Goal: Check status: Check status

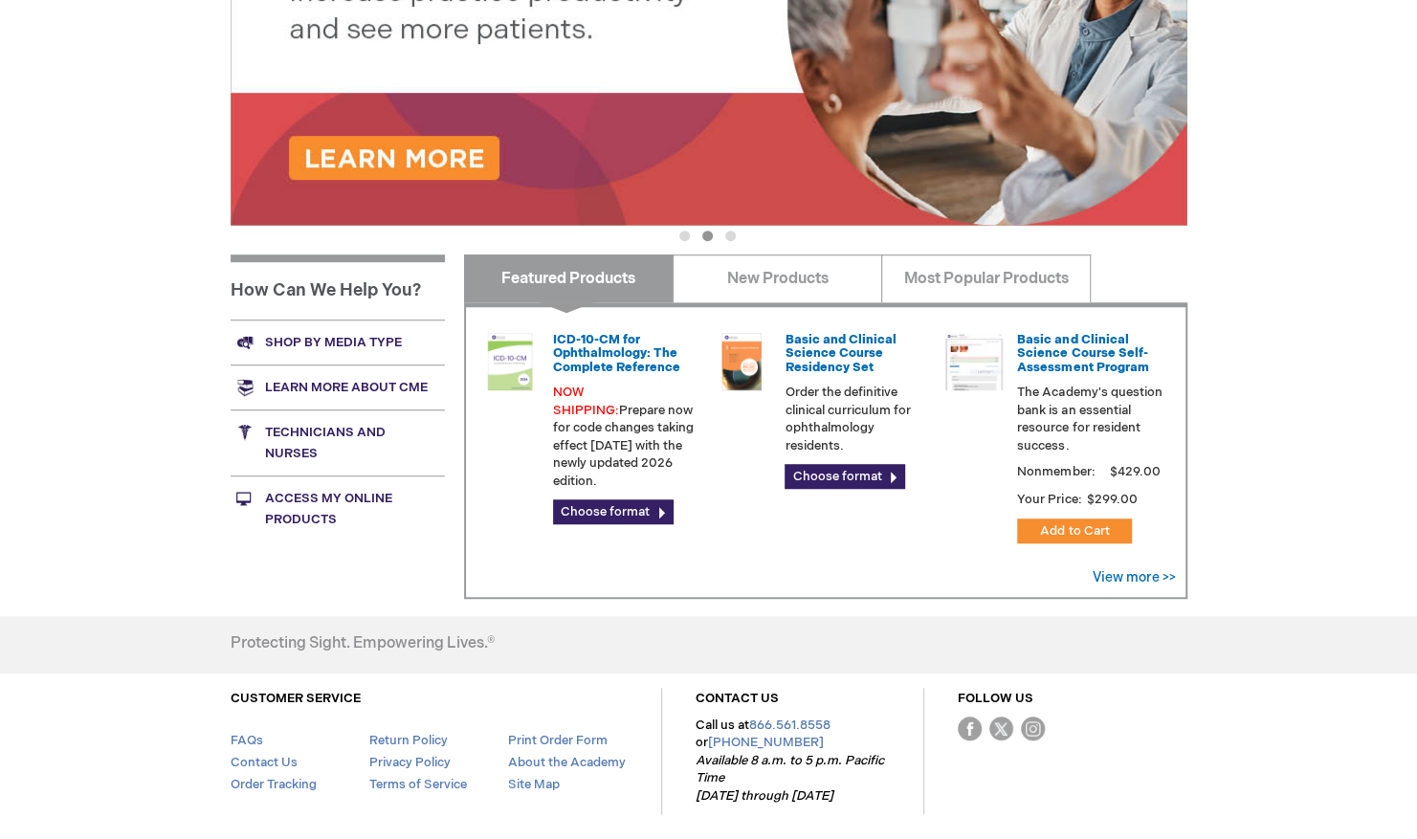
scroll to position [597, 0]
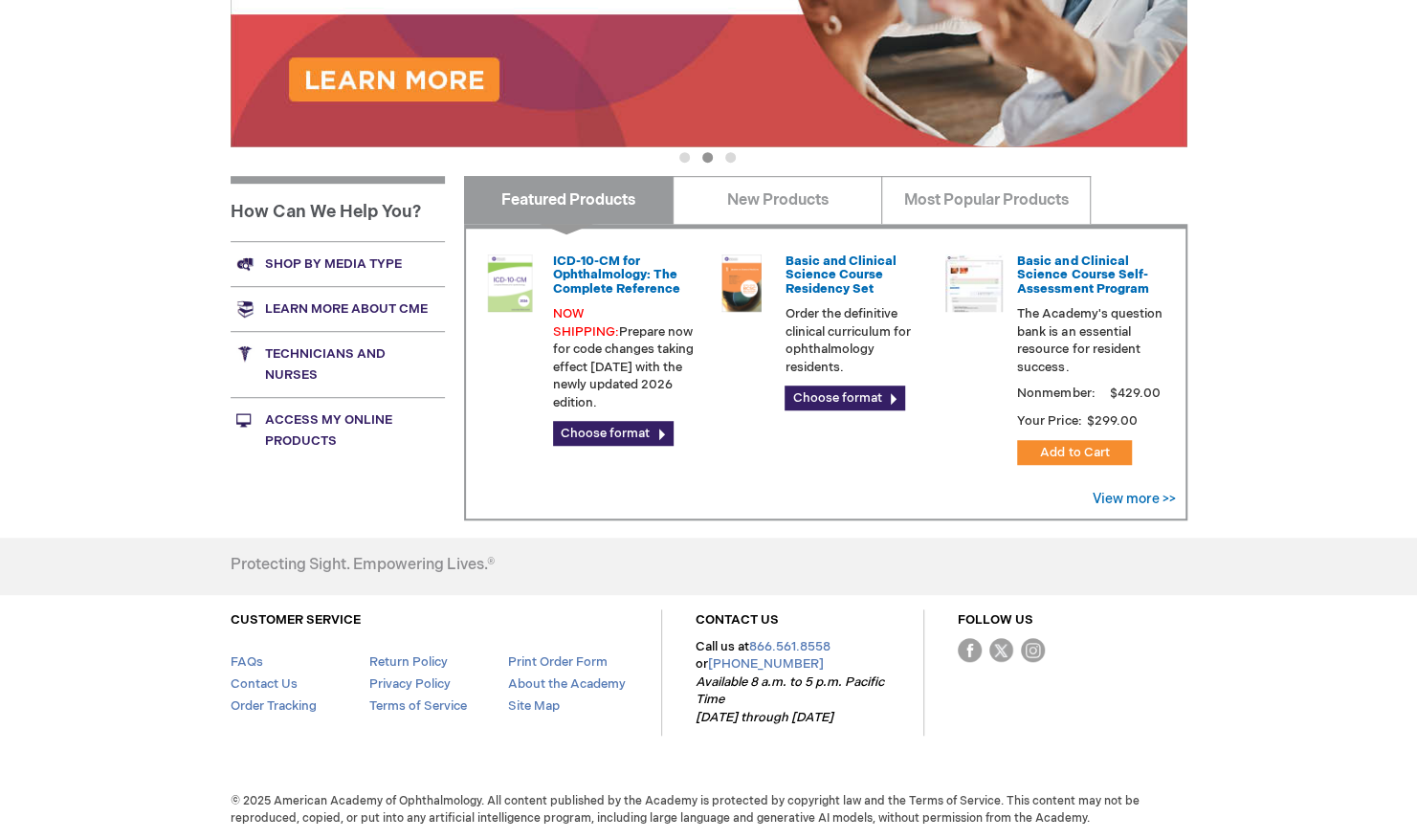
click at [1403, 500] on div "Raghda Sinokrot Log Out Search My Cart CLOSE RECENTLY ADDED ITEM(S) Close There…" at bounding box center [708, 122] width 1417 height 1438
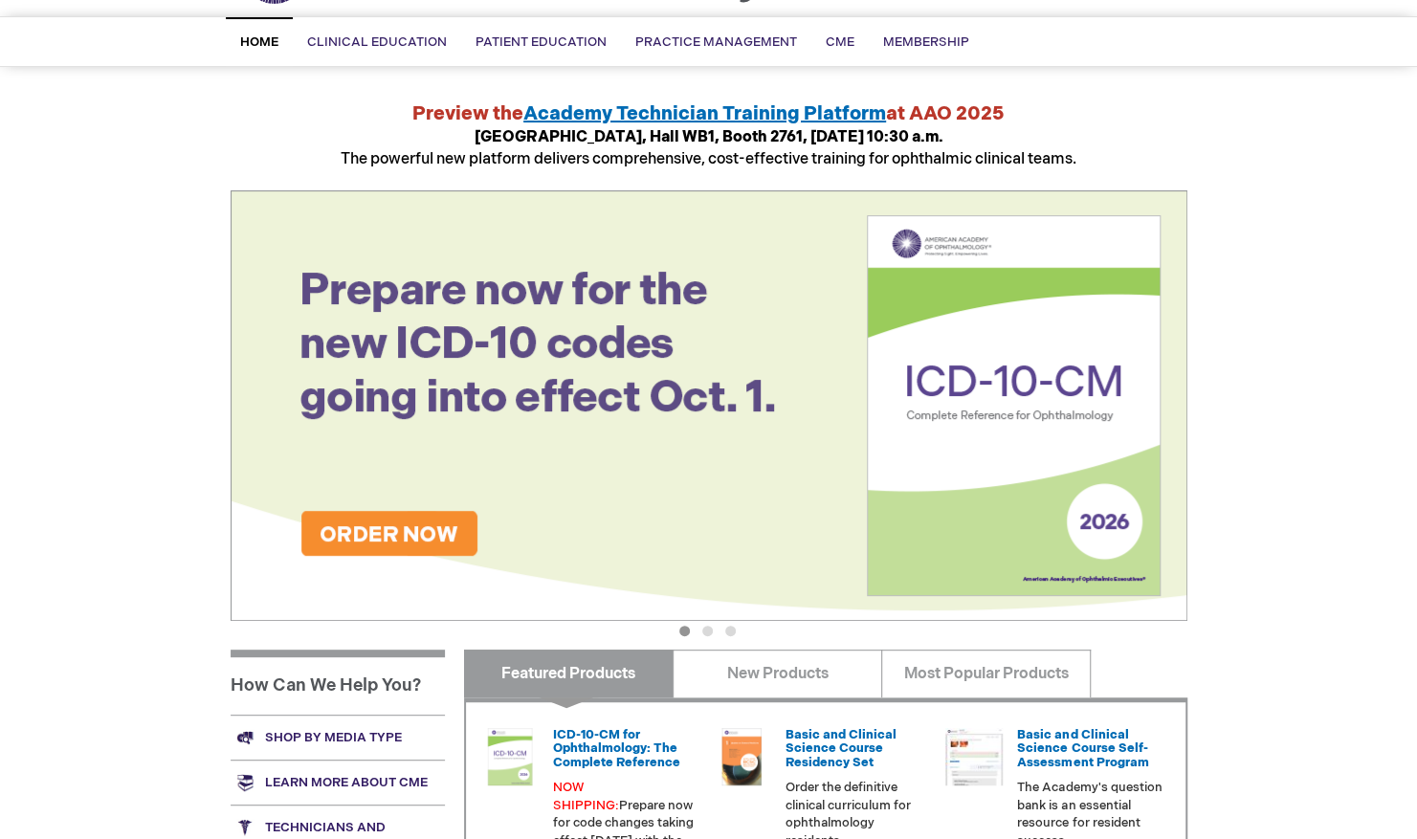
scroll to position [0, 0]
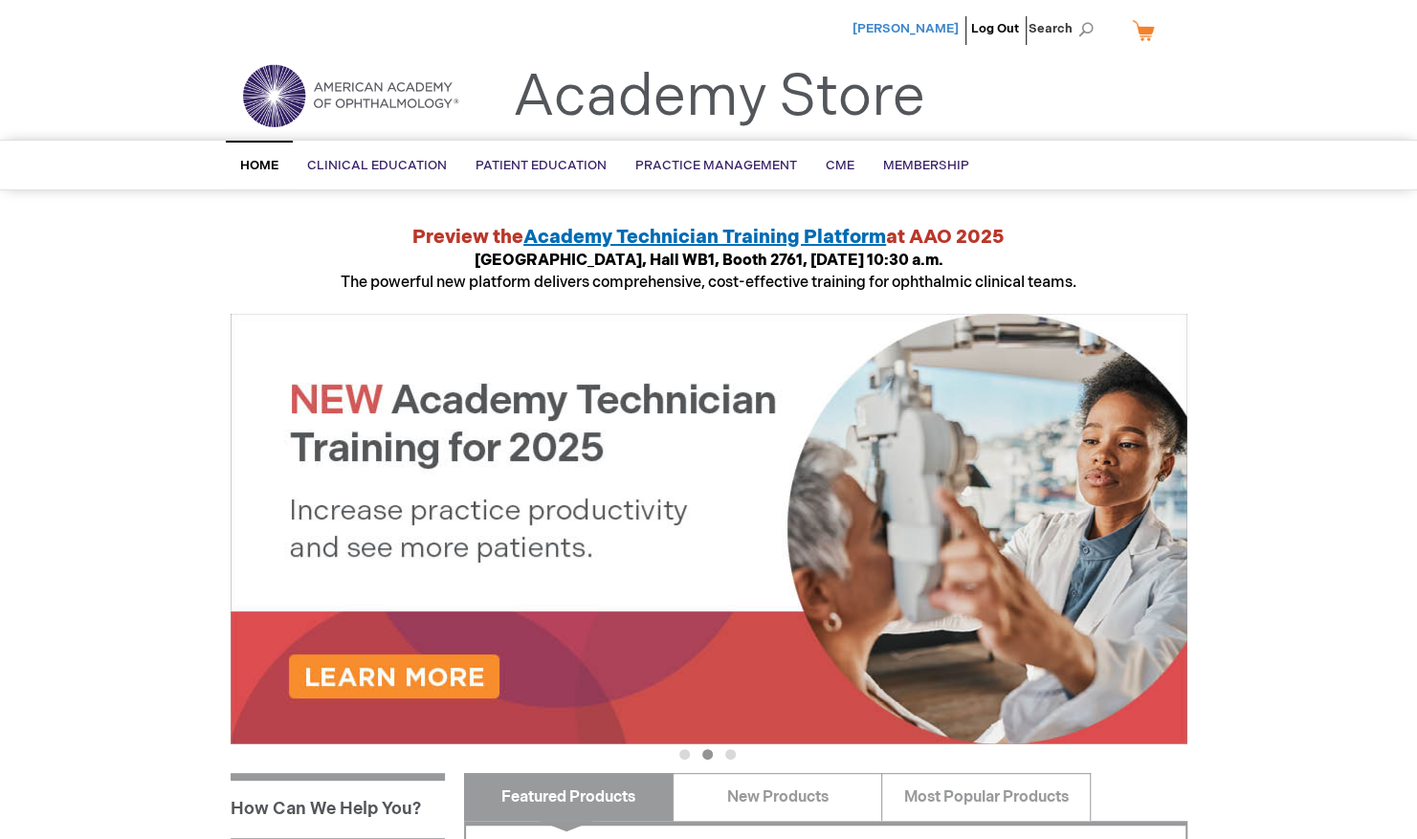
click at [938, 31] on span "[PERSON_NAME]" at bounding box center [905, 28] width 106 height 15
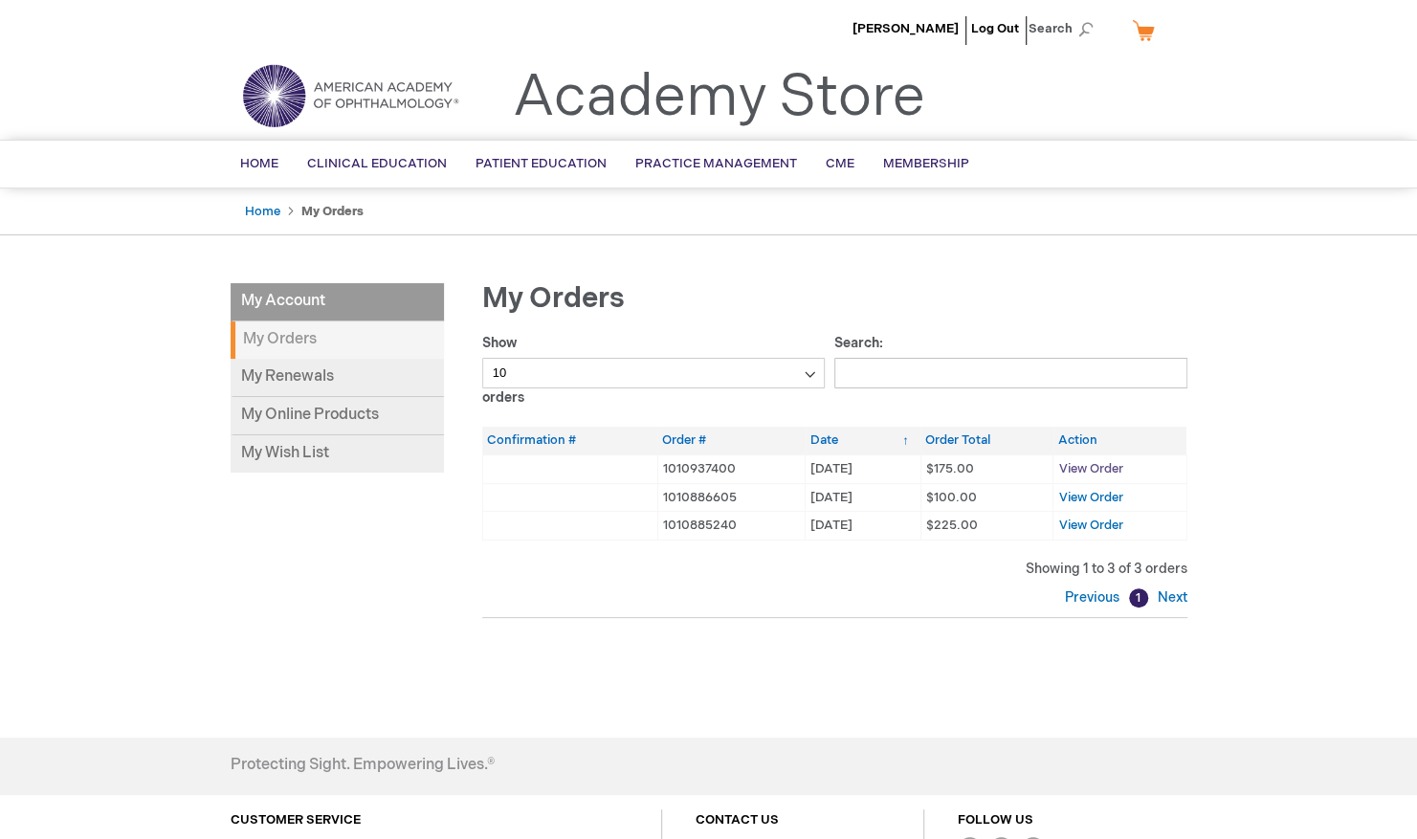
click at [1073, 461] on span "View Order" at bounding box center [1090, 468] width 64 height 15
click at [1092, 492] on span "View Order" at bounding box center [1090, 497] width 64 height 15
click at [1100, 526] on span "View Order" at bounding box center [1090, 525] width 64 height 15
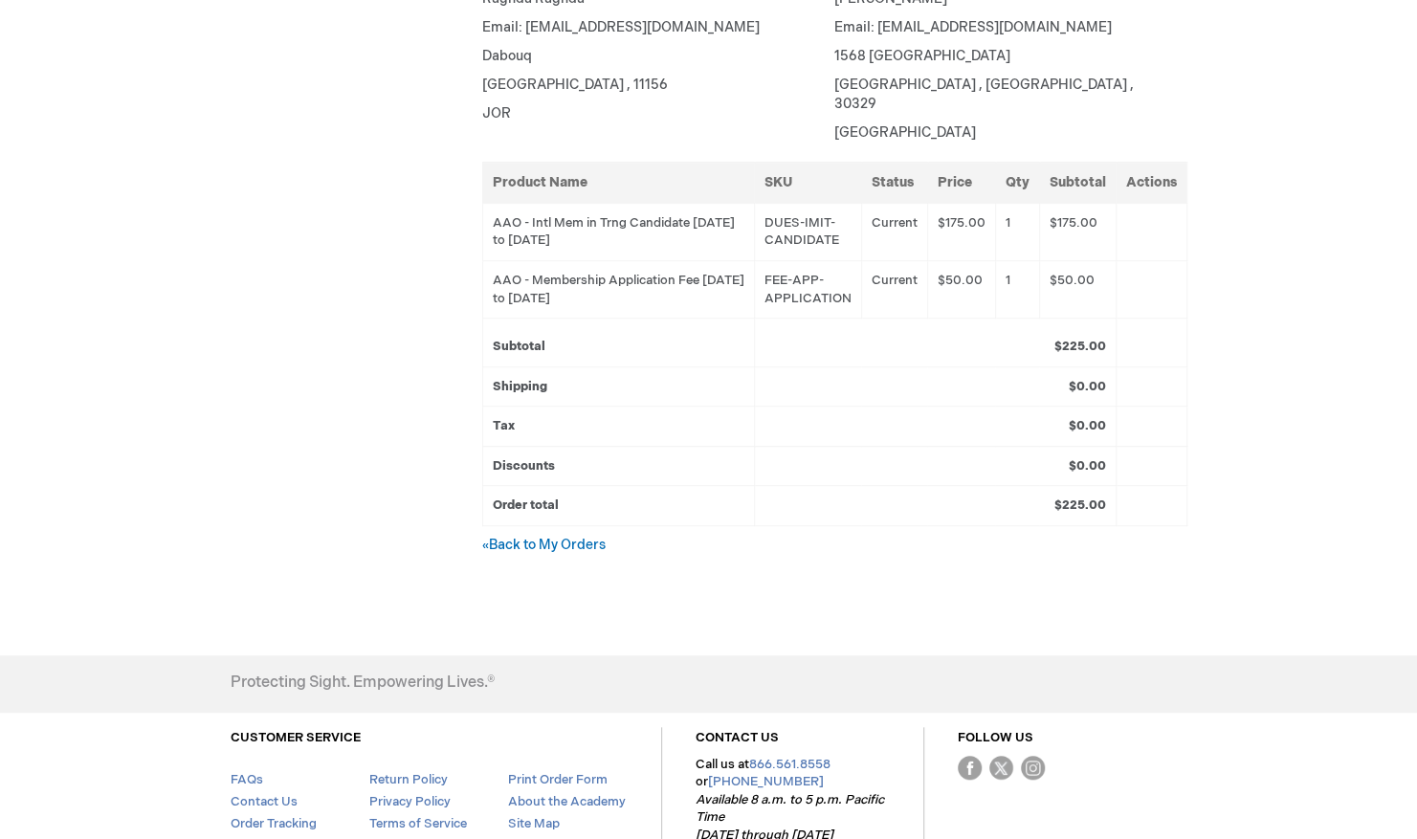
scroll to position [482, 0]
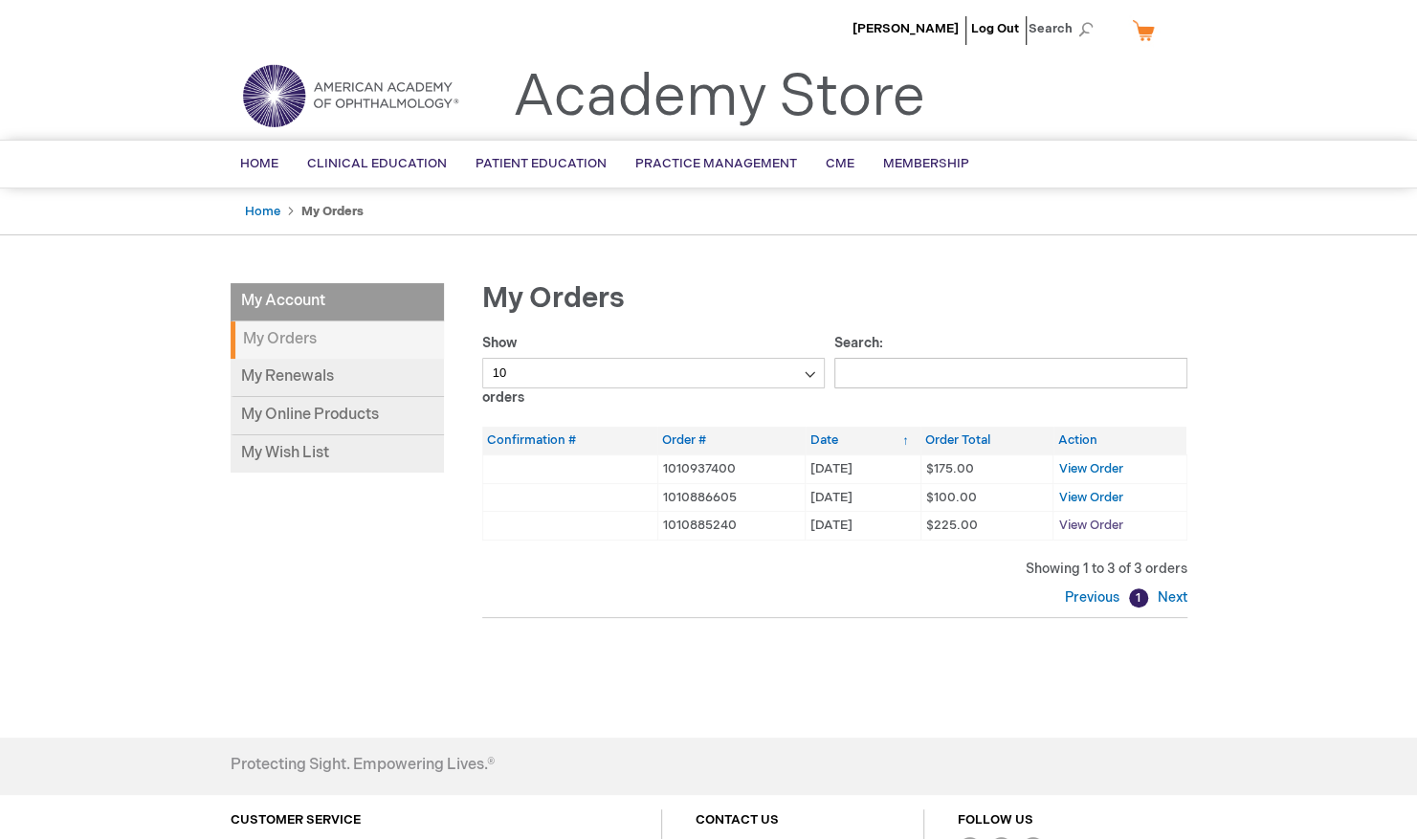
click at [1077, 521] on span "View Order" at bounding box center [1090, 525] width 64 height 15
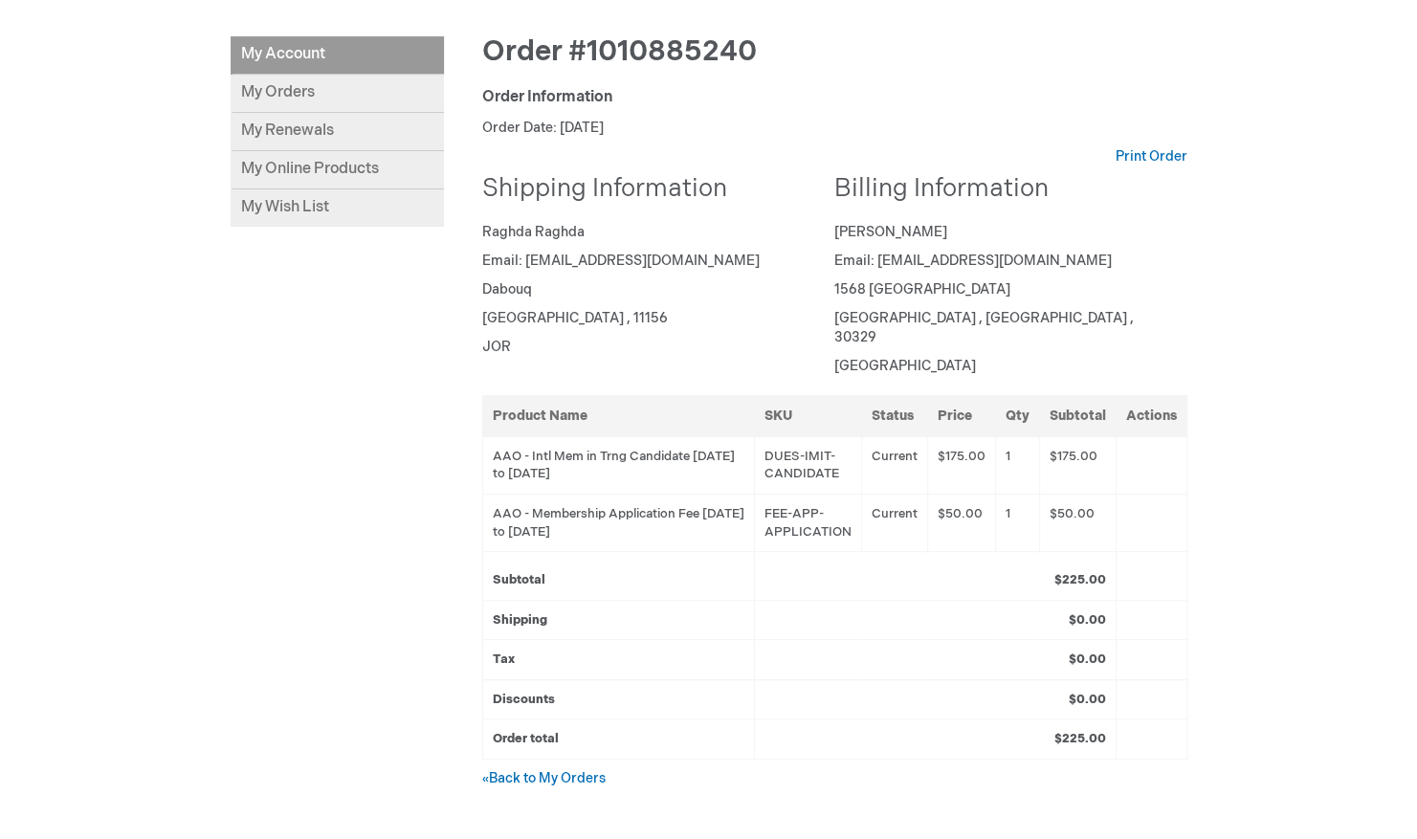
scroll to position [254, 0]
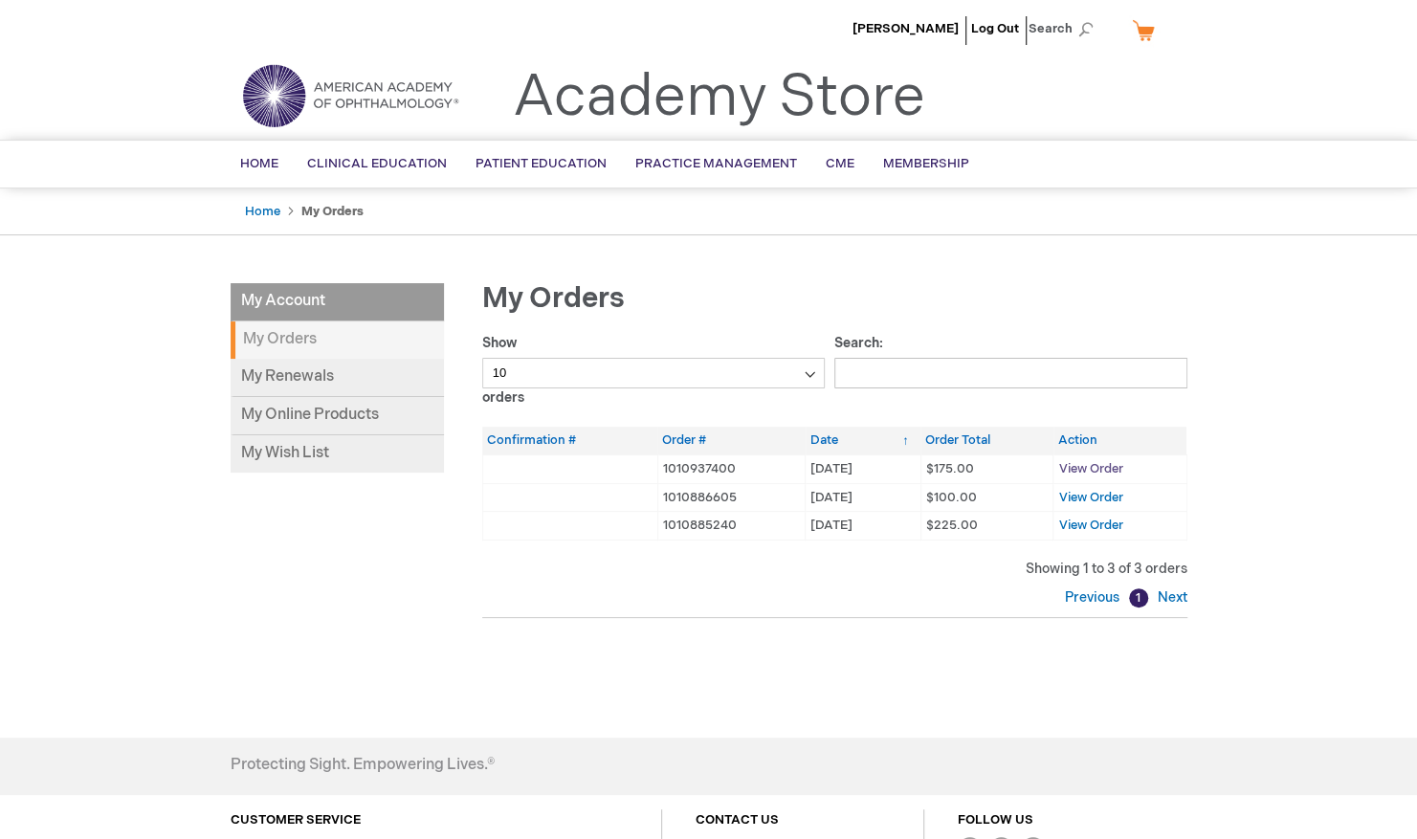
click at [1095, 470] on span "View Order" at bounding box center [1090, 468] width 64 height 15
click at [1116, 525] on span "View Order" at bounding box center [1090, 525] width 64 height 15
click at [1073, 463] on span "View Order" at bounding box center [1090, 468] width 64 height 15
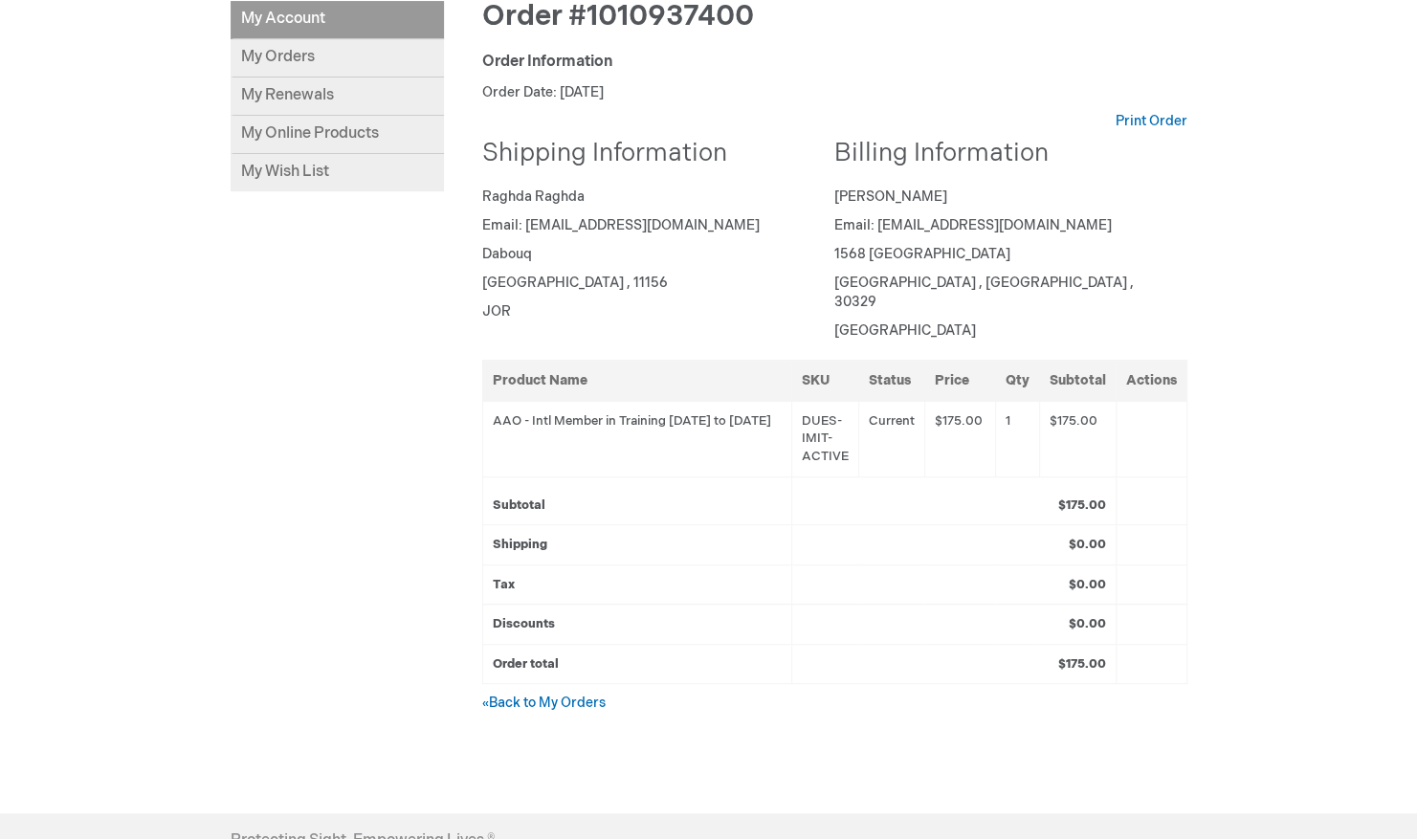
scroll to position [287, 0]
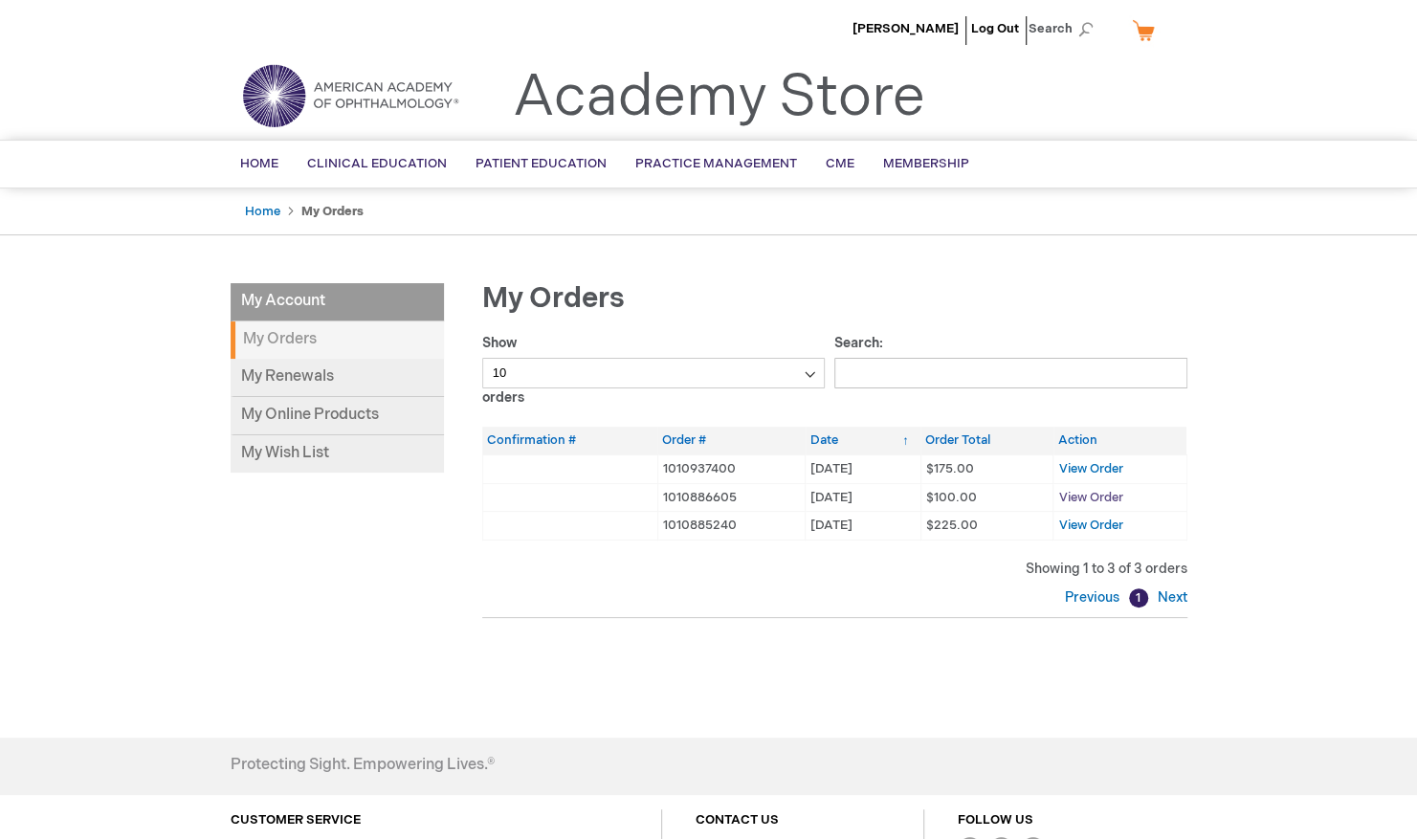
click at [1092, 496] on span "View Order" at bounding box center [1090, 497] width 64 height 15
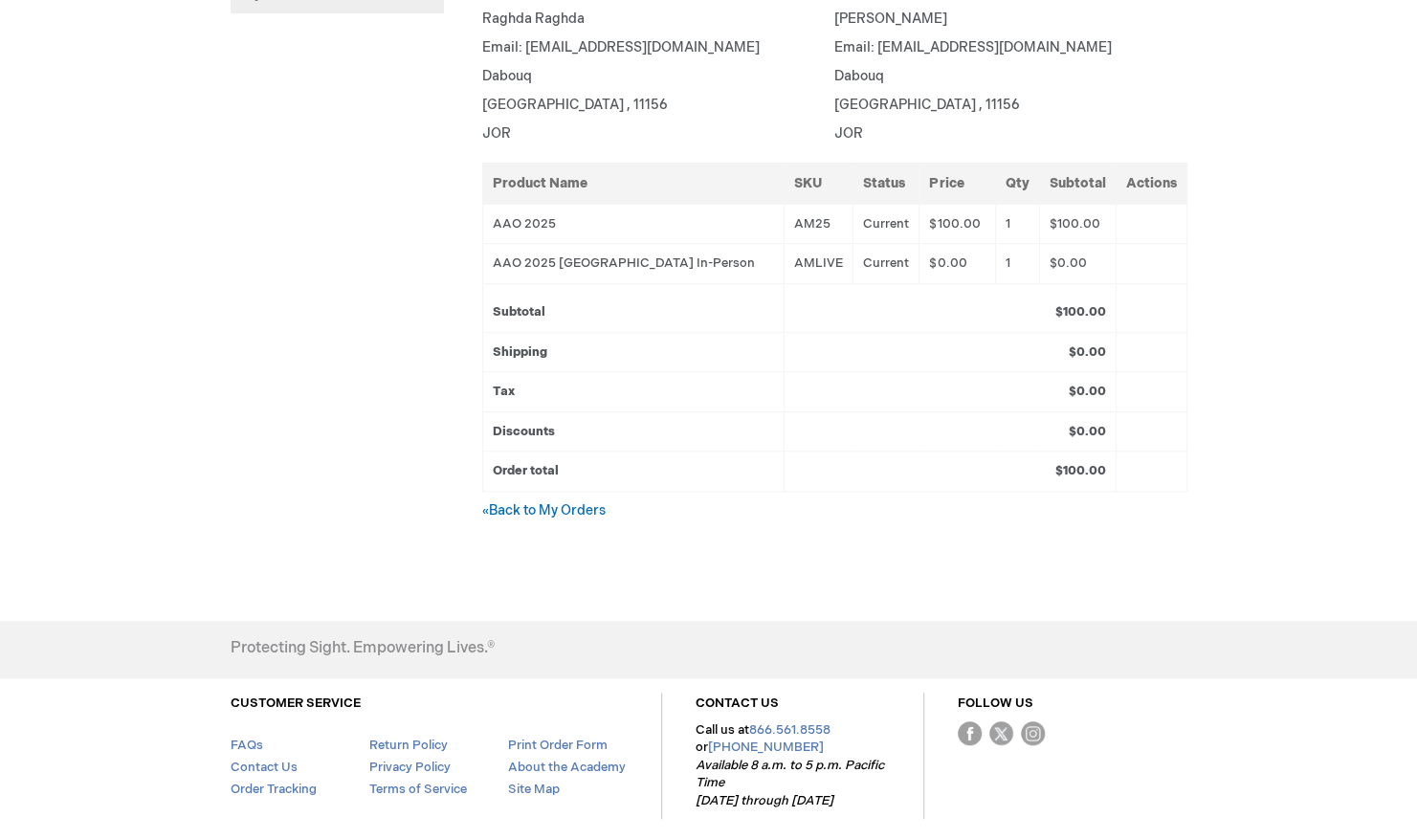
scroll to position [468, 0]
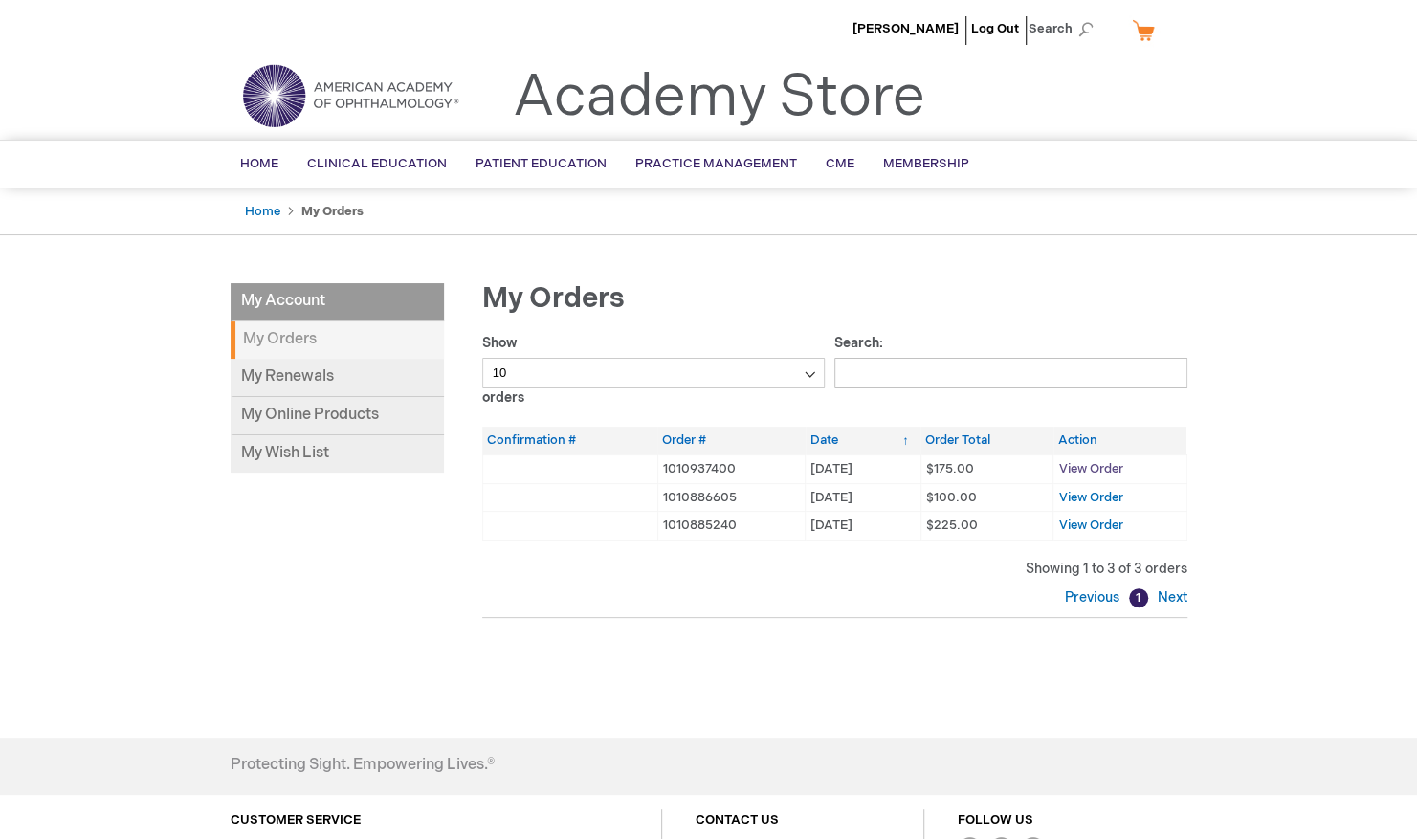
click at [1085, 467] on span "View Order" at bounding box center [1090, 468] width 64 height 15
click at [1093, 475] on td "View Order" at bounding box center [1119, 468] width 133 height 29
click at [1090, 467] on span "View Order" at bounding box center [1090, 468] width 64 height 15
click at [1096, 465] on span "View Order" at bounding box center [1090, 468] width 64 height 15
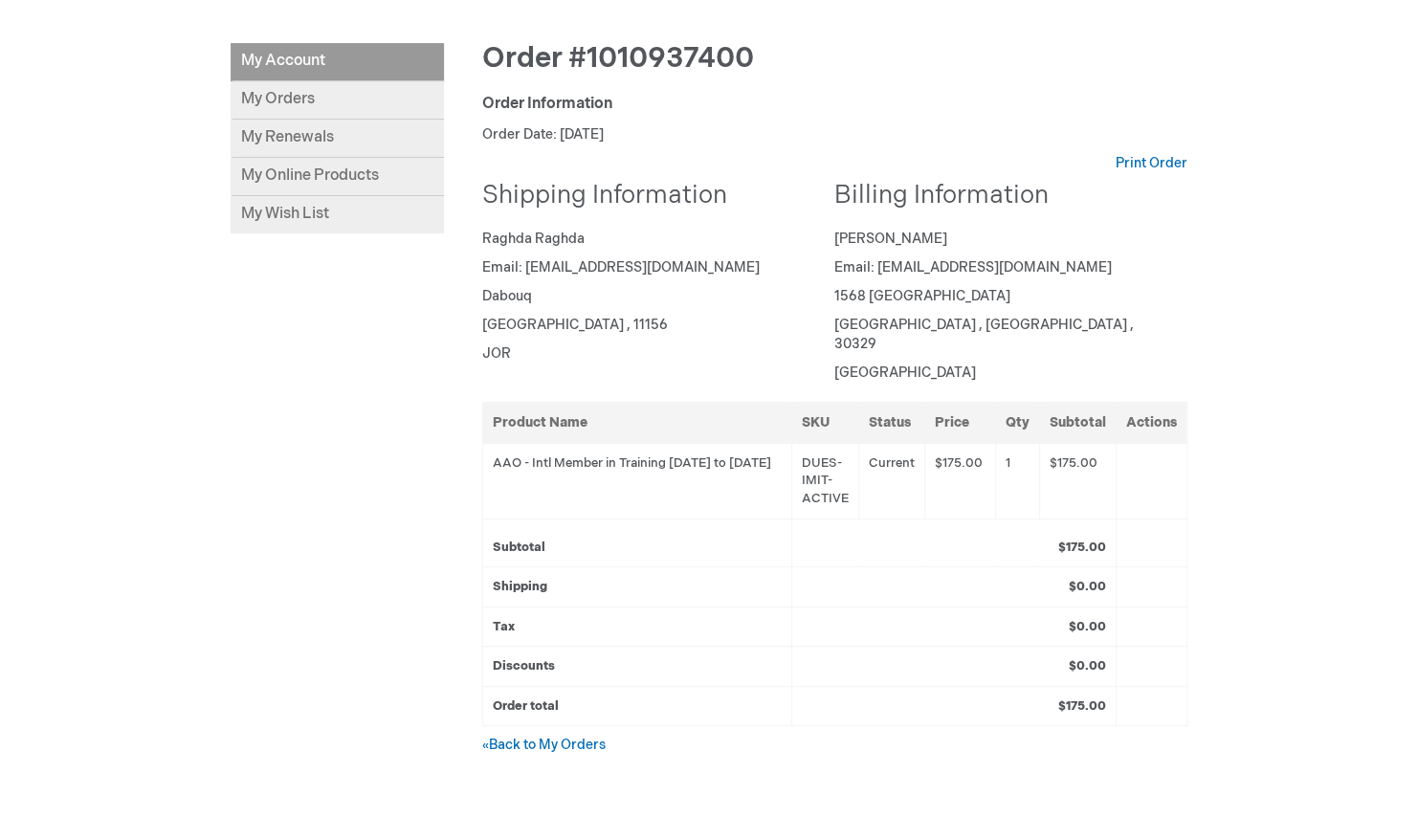
scroll to position [232, 0]
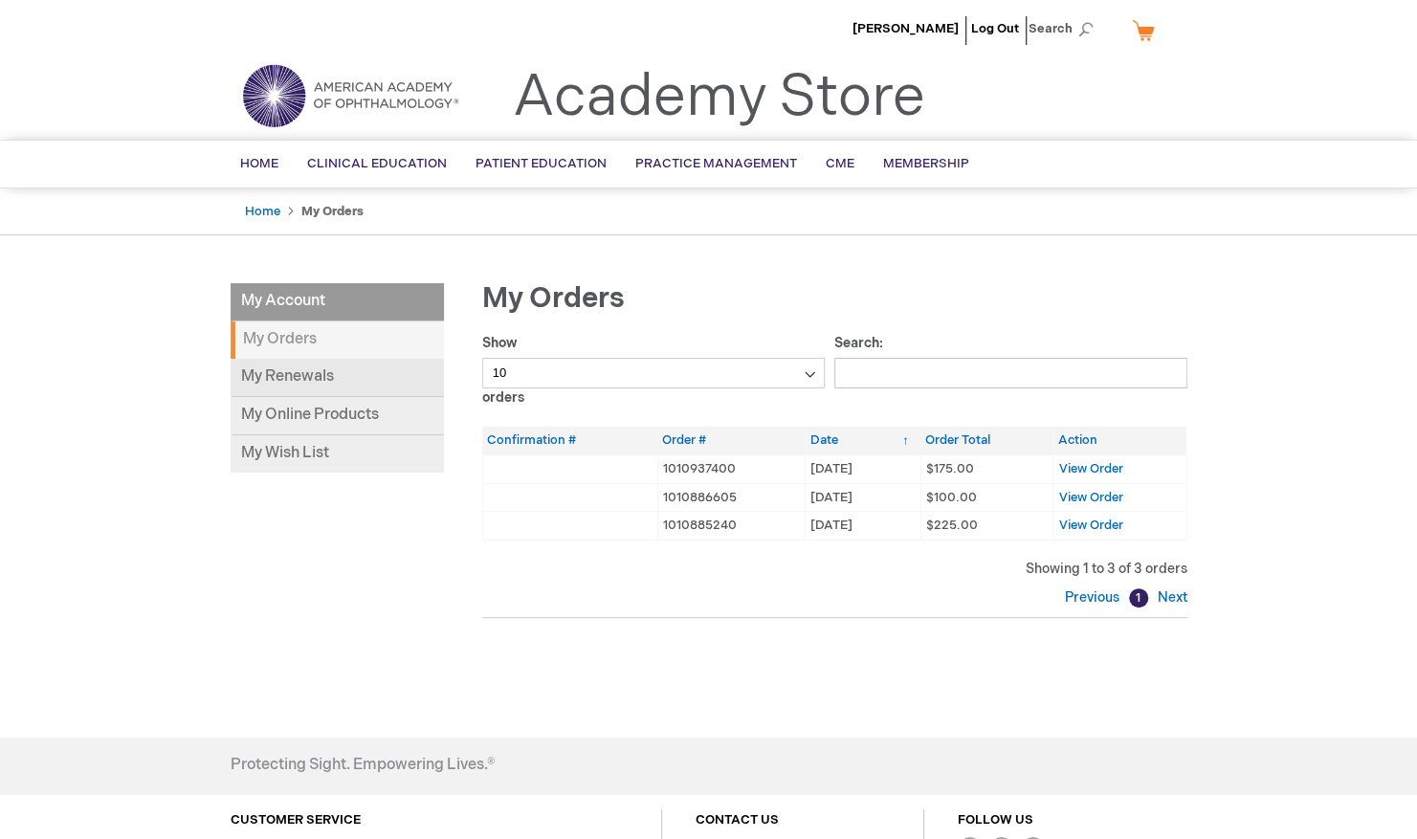
click at [294, 378] on link "My Renewals" at bounding box center [337, 378] width 213 height 38
click at [1082, 522] on span "View Order" at bounding box center [1090, 525] width 64 height 15
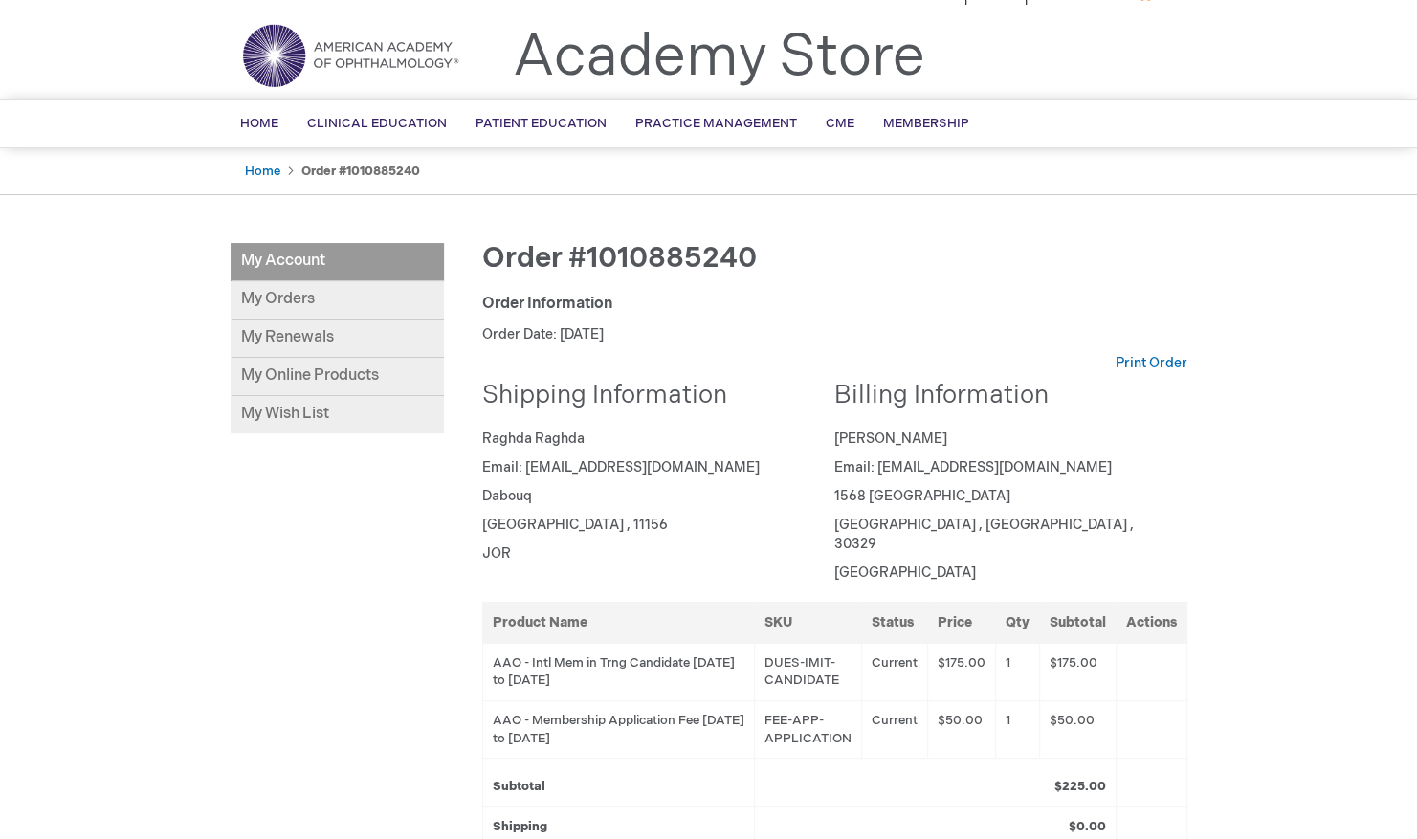
scroll to position [25, 0]
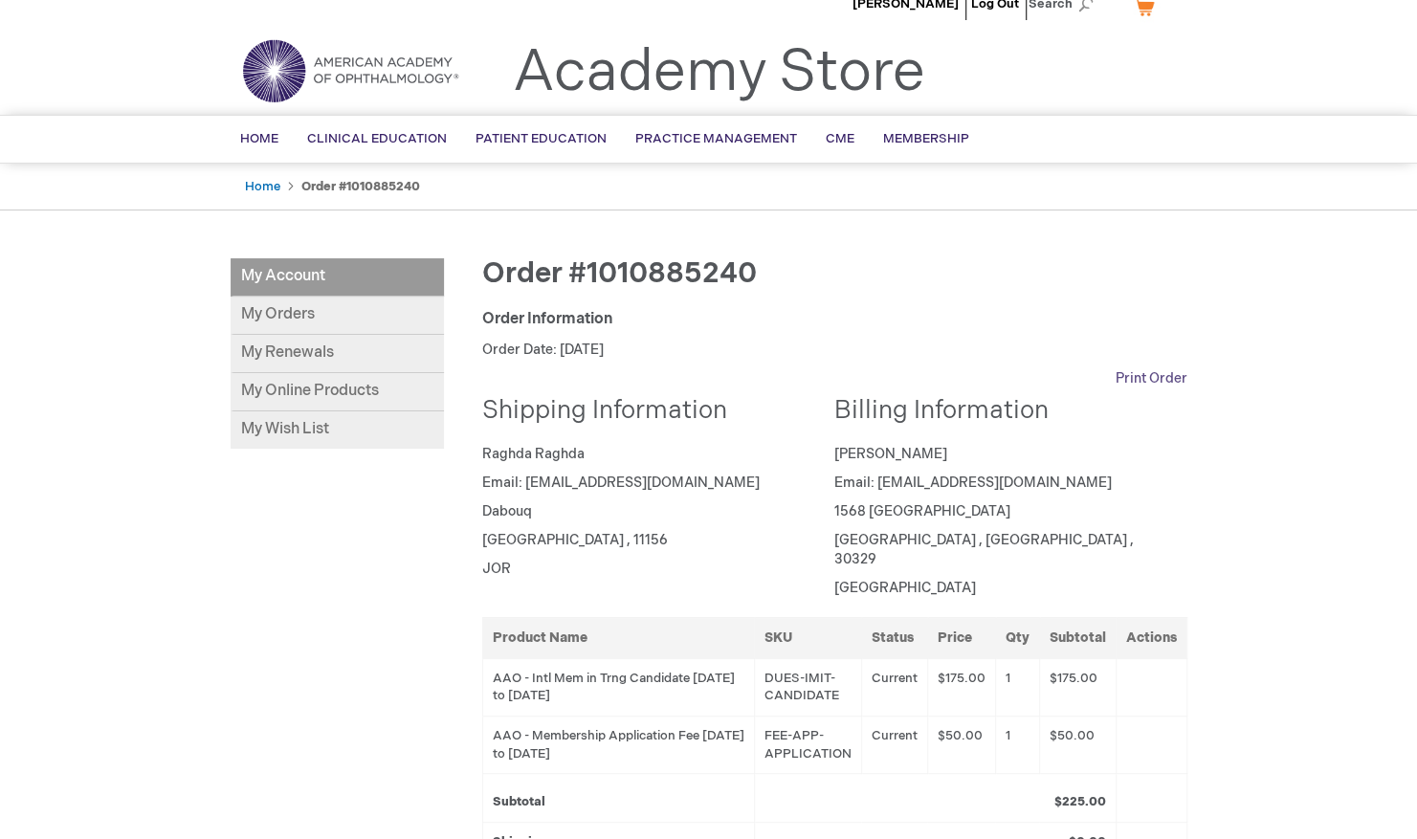
click at [1140, 369] on link "Print Order" at bounding box center [1151, 378] width 72 height 19
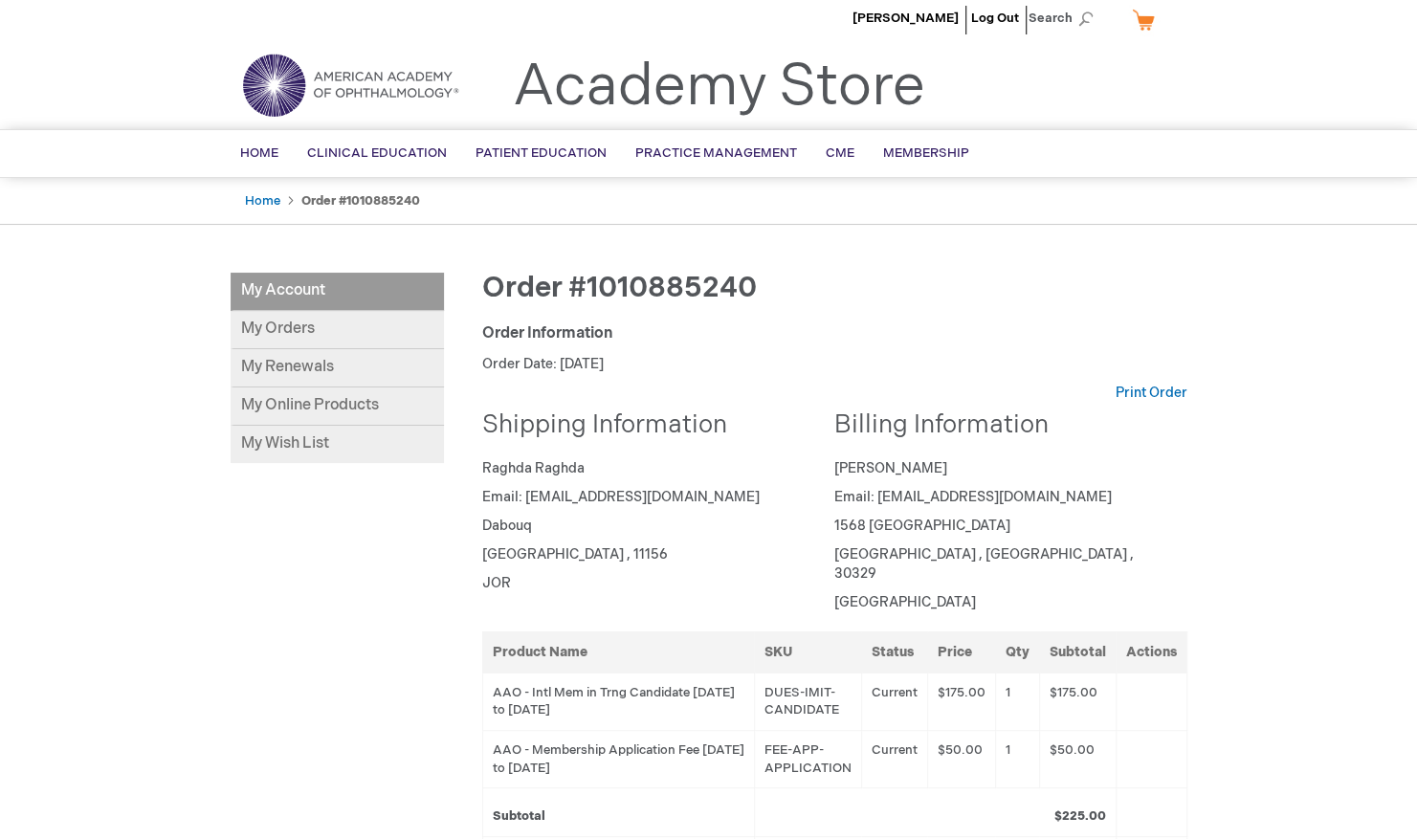
scroll to position [0, 0]
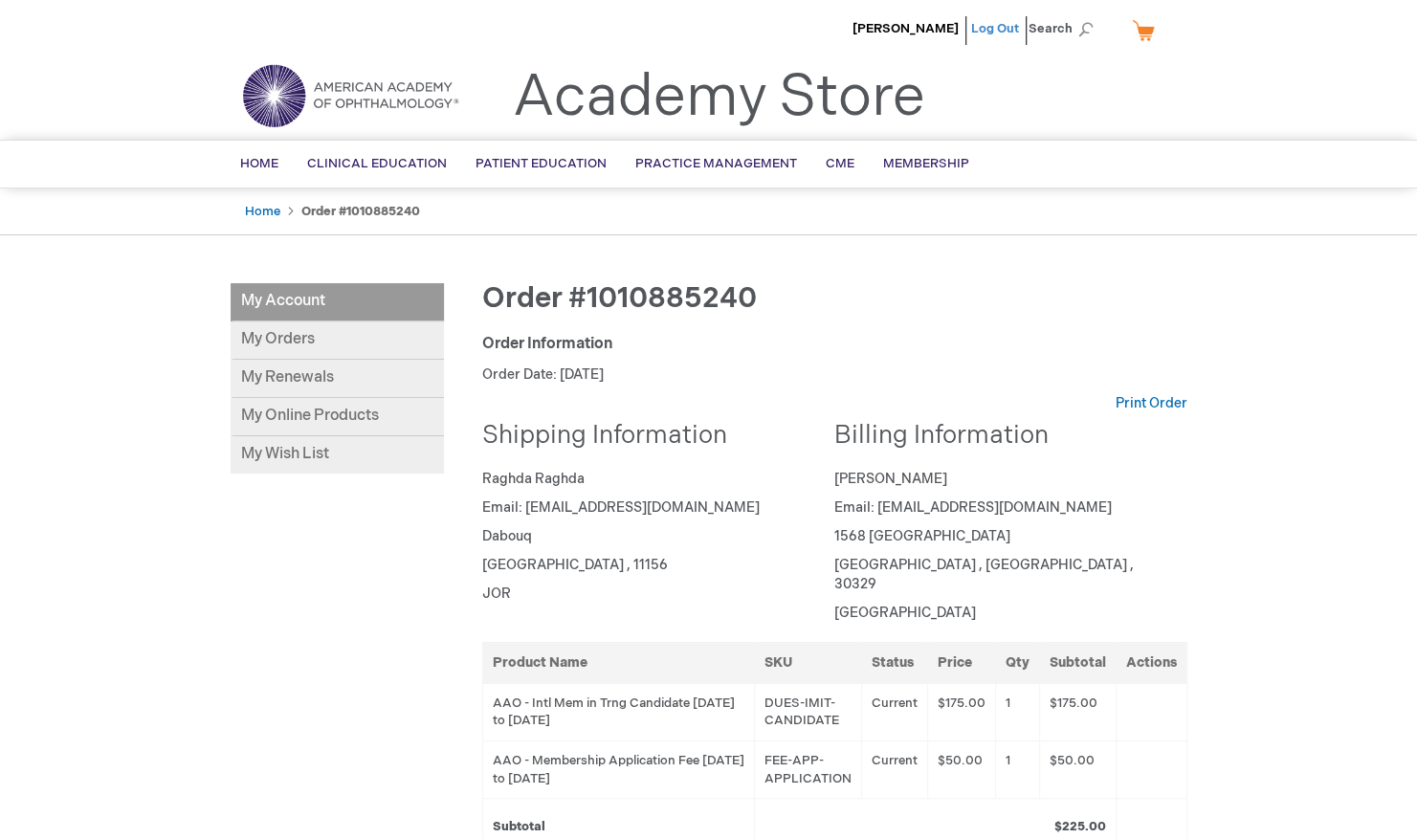
click at [1003, 34] on link "Log Out" at bounding box center [995, 28] width 48 height 15
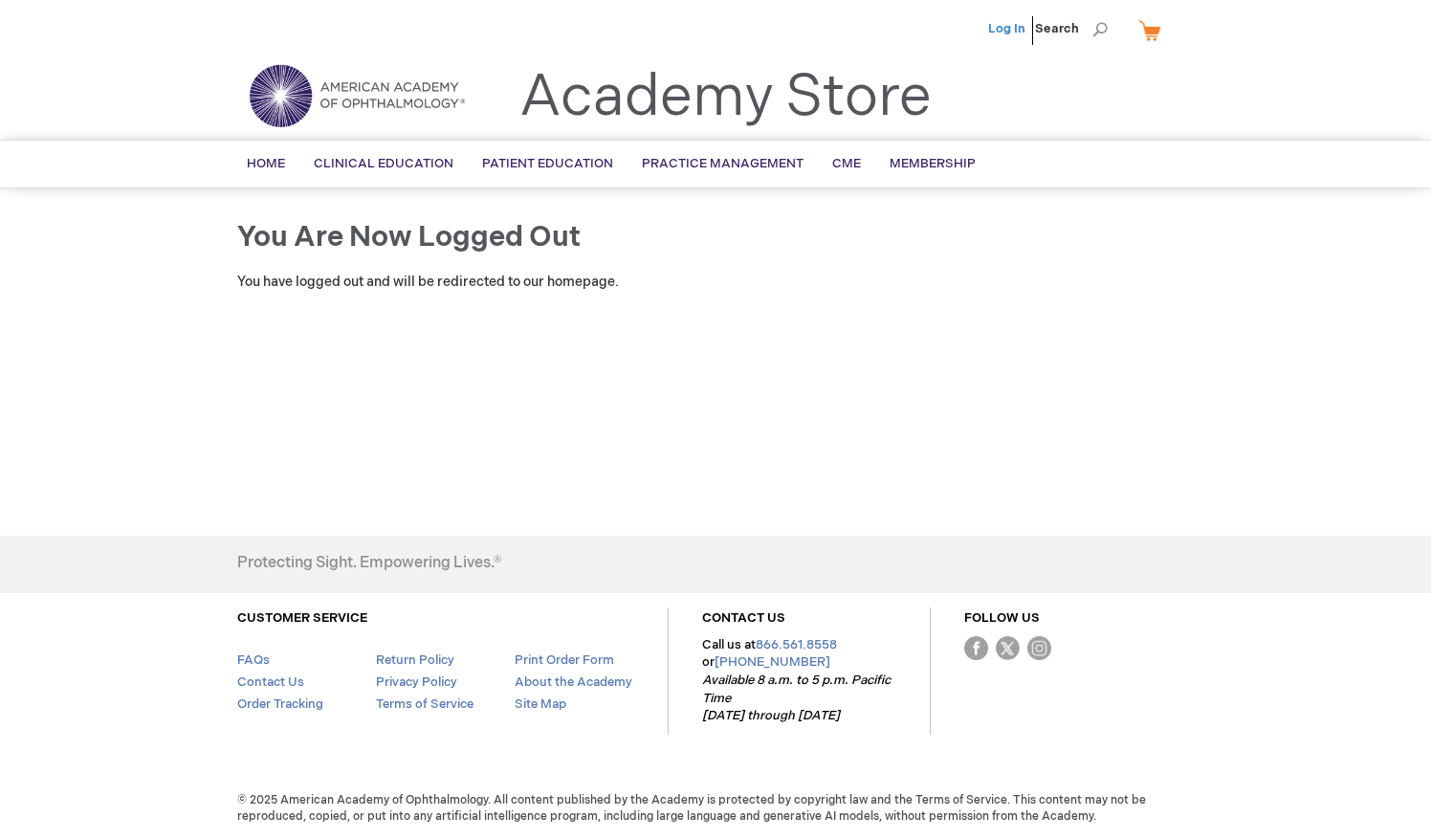
click at [1010, 35] on link "Log In" at bounding box center [1006, 28] width 37 height 15
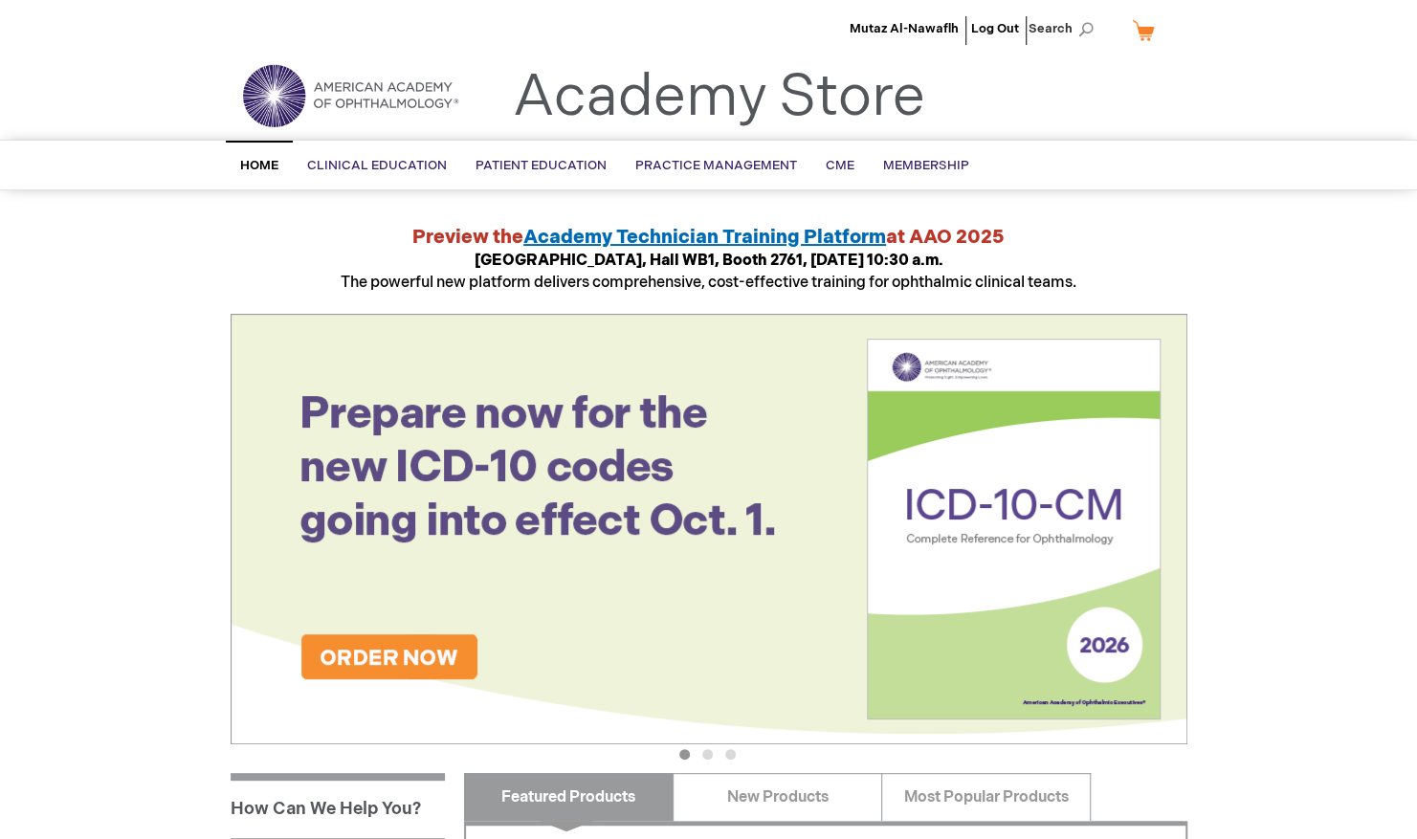
click at [1142, 32] on link "My Cart" at bounding box center [1151, 29] width 46 height 33
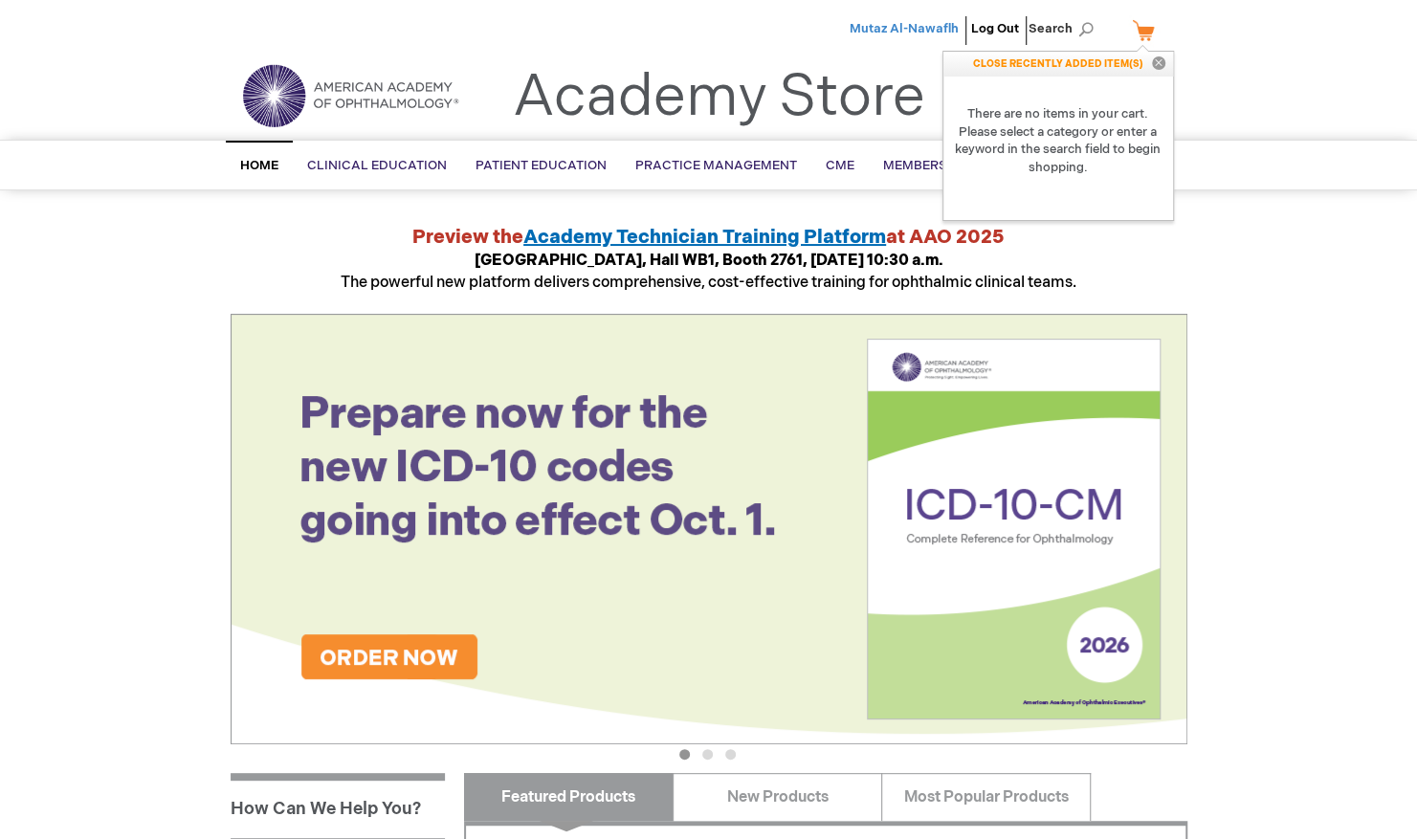
click at [922, 32] on span "Mutaz Al-Nawaflh" at bounding box center [903, 28] width 109 height 15
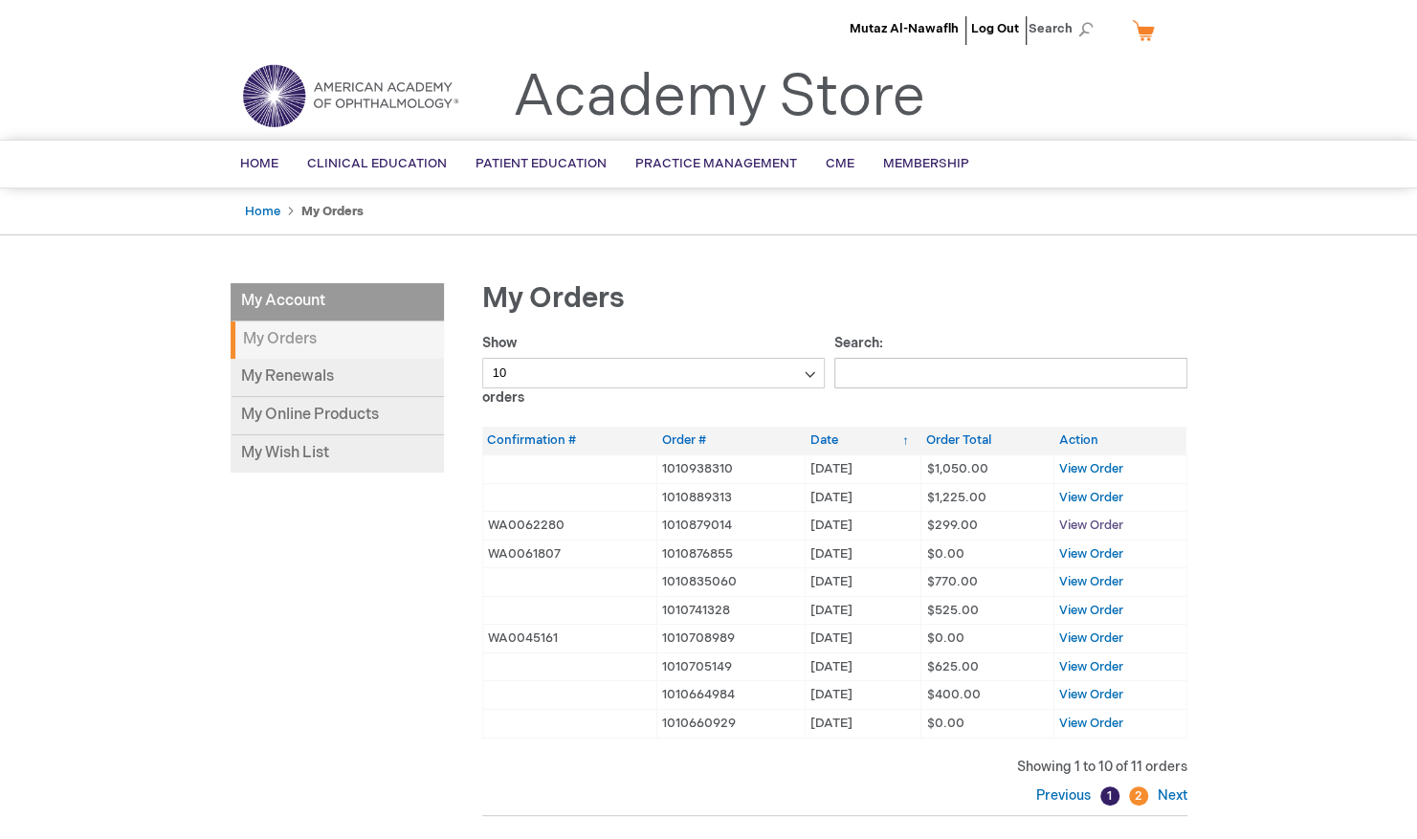
click at [1089, 521] on span "View Order" at bounding box center [1091, 525] width 64 height 15
drag, startPoint x: 924, startPoint y: 662, endPoint x: 989, endPoint y: 658, distance: 65.2
click at [989, 658] on td "$625.00" at bounding box center [987, 666] width 133 height 29
drag, startPoint x: 989, startPoint y: 658, endPoint x: 916, endPoint y: 610, distance: 87.0
click at [916, 610] on tr "1010741328 [DATE] [DATE] $525.00 View Order" at bounding box center [834, 610] width 704 height 29
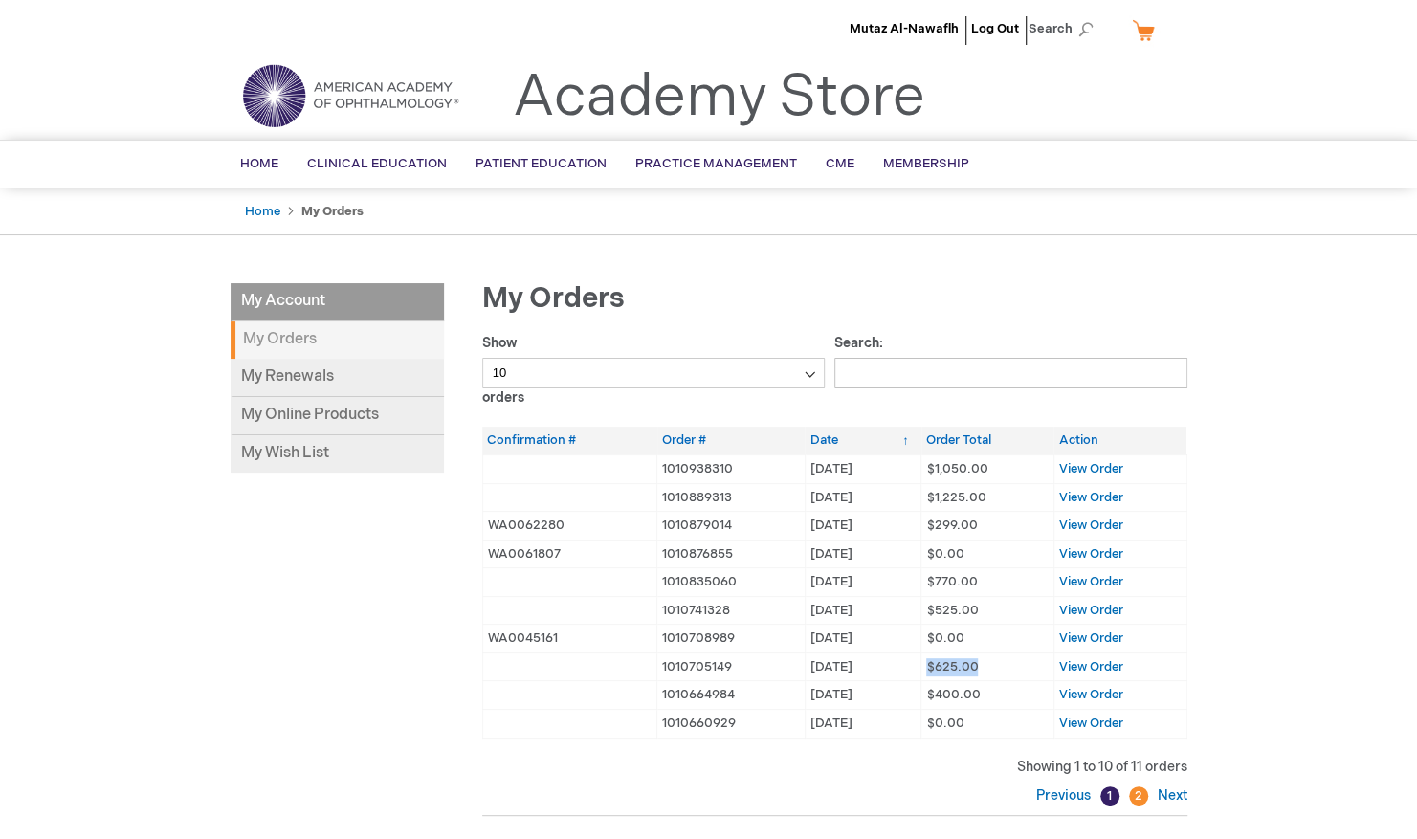
drag, startPoint x: 916, startPoint y: 610, endPoint x: 920, endPoint y: 664, distance: 53.7
click at [921, 664] on td "$625.00" at bounding box center [987, 666] width 133 height 29
drag, startPoint x: 920, startPoint y: 664, endPoint x: 882, endPoint y: 613, distance: 63.5
click at [882, 613] on td "[DATE] [DATE]" at bounding box center [863, 610] width 116 height 29
drag, startPoint x: 981, startPoint y: 604, endPoint x: 917, endPoint y: 607, distance: 64.2
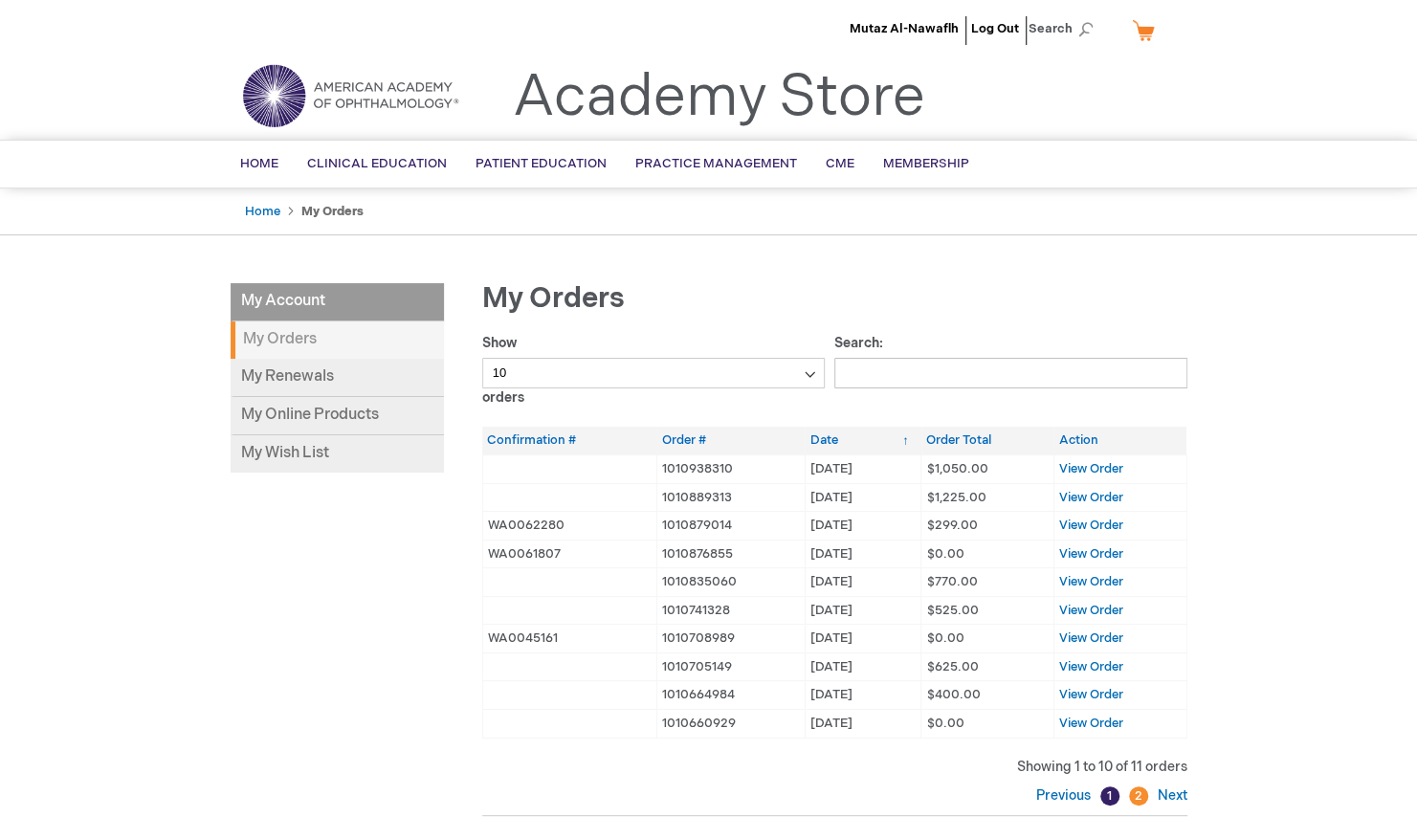
click at [917, 607] on tr "1010741328 [DATE] [DATE] $525.00 View Order" at bounding box center [834, 610] width 704 height 29
drag, startPoint x: 917, startPoint y: 607, endPoint x: 886, endPoint y: 580, distance: 42.0
click at [886, 580] on td "[DATE] [DATE]" at bounding box center [863, 582] width 116 height 29
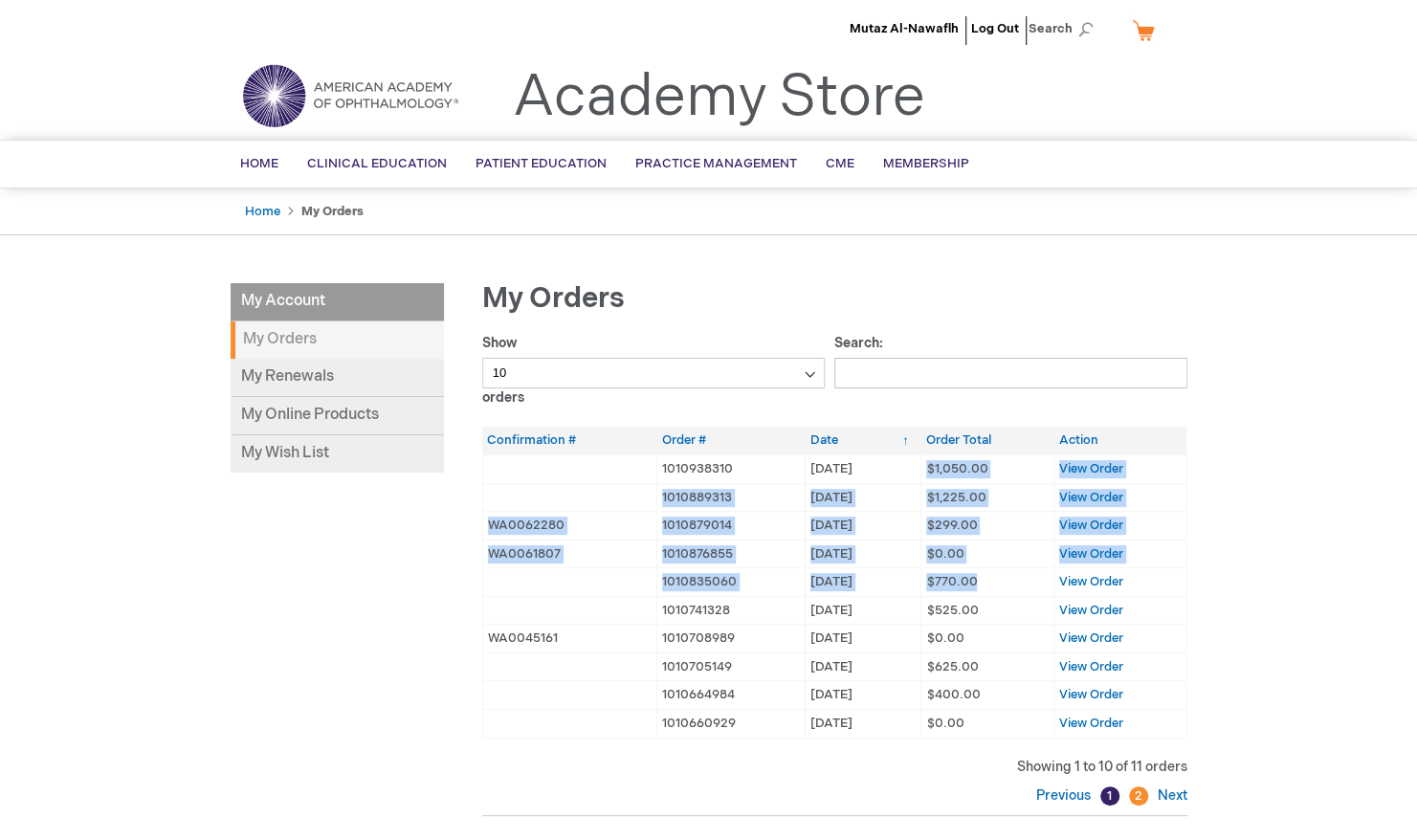
drag, startPoint x: 991, startPoint y: 572, endPoint x: 922, endPoint y: 469, distance: 124.2
click at [922, 469] on tbody "1010938310 [DATE] [DATE] $1,050.00 View Order" at bounding box center [834, 595] width 704 height 283
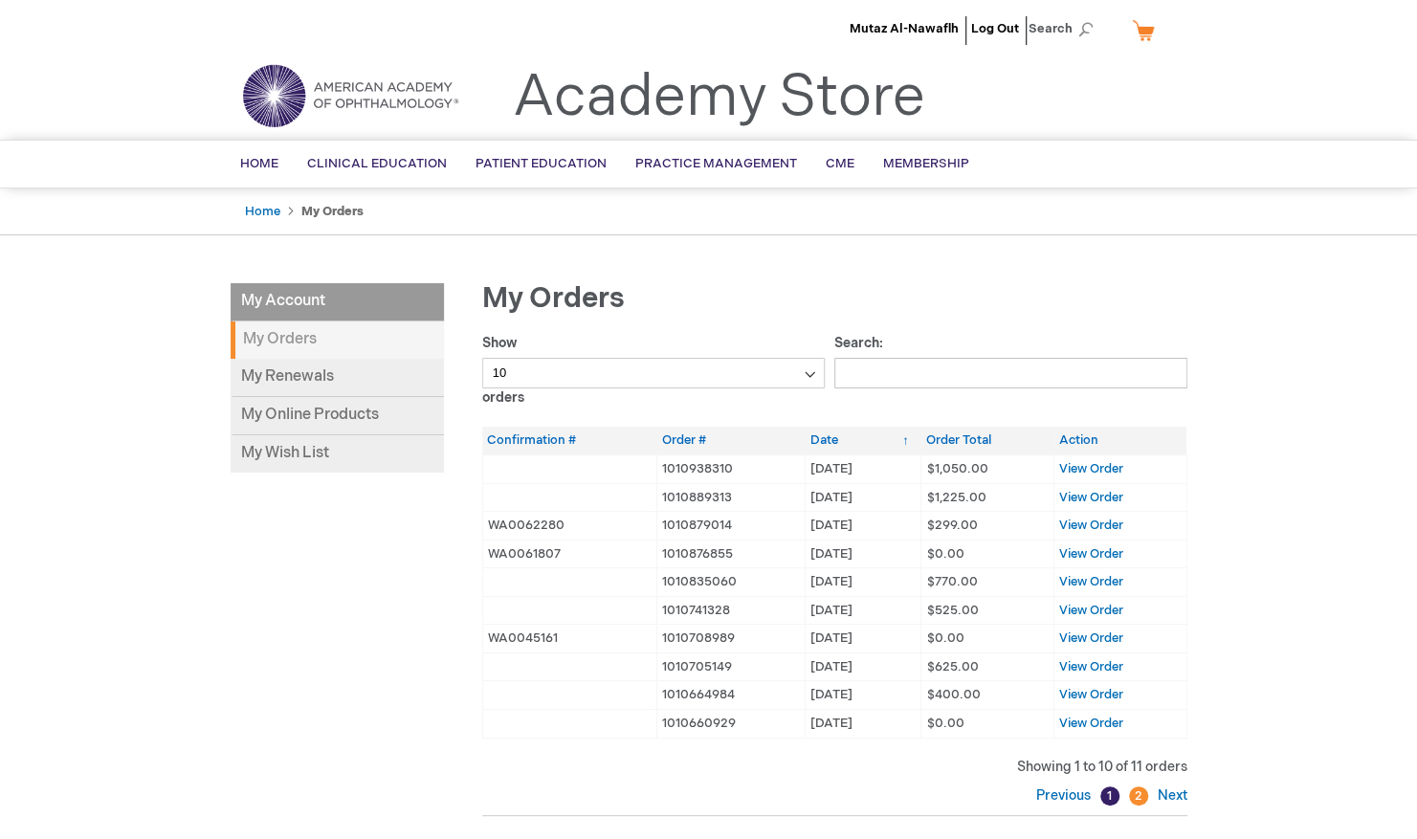
drag, startPoint x: 922, startPoint y: 469, endPoint x: 1199, endPoint y: 548, distance: 287.6
click at [1199, 548] on main "My Account My Account My Orders My Renewals My Online Products My Wish List My …" at bounding box center [708, 587] width 985 height 647
drag, startPoint x: 984, startPoint y: 694, endPoint x: 926, endPoint y: 693, distance: 58.4
click at [926, 693] on td "$400.00" at bounding box center [987, 695] width 133 height 29
drag, startPoint x: 926, startPoint y: 693, endPoint x: 1192, endPoint y: 638, distance: 271.5
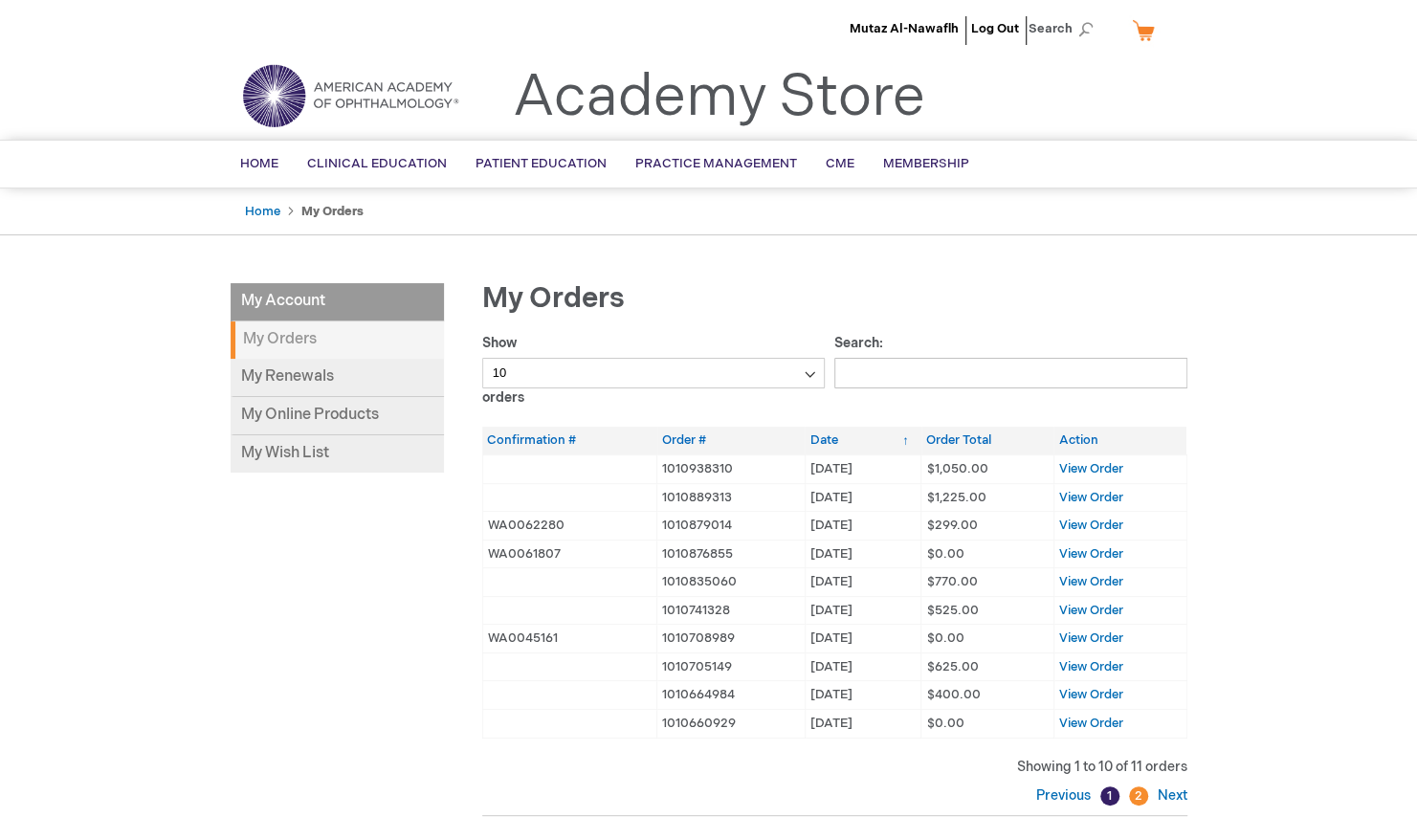
click at [1192, 638] on main "My Account My Account My Orders My Renewals My Online Products My Wish List My …" at bounding box center [708, 587] width 985 height 647
